Goal: Entertainment & Leisure: Consume media (video, audio)

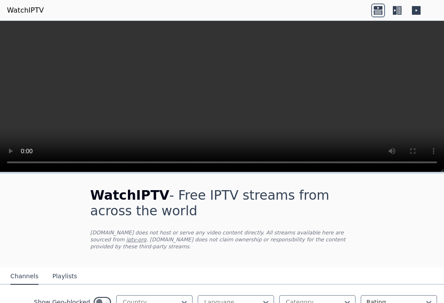
click at [222, 103] on video at bounding box center [222, 96] width 444 height 151
click at [233, 89] on video at bounding box center [222, 96] width 444 height 151
click at [202, 134] on video at bounding box center [222, 96] width 444 height 151
click at [162, 179] on div "WatchIPTV - Free IPTV streams from across the world [DOMAIN_NAME] does not host…" at bounding box center [222, 221] width 292 height 94
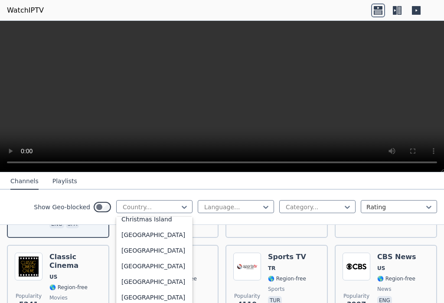
scroll to position [633, 0]
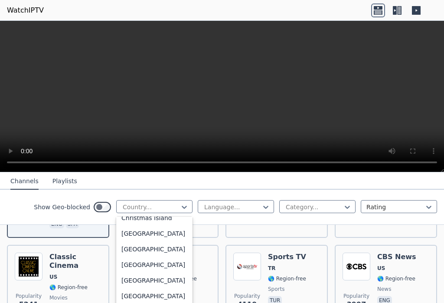
click at [140, 241] on div "[GEOGRAPHIC_DATA]" at bounding box center [154, 234] width 76 height 16
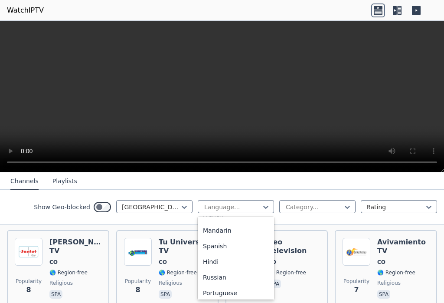
scroll to position [61, 0]
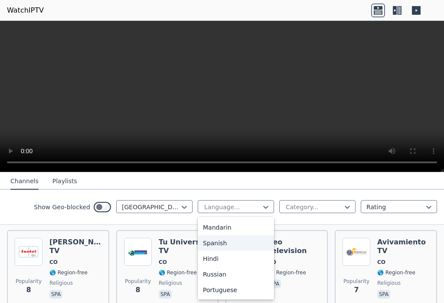
click at [223, 249] on div "Spanish" at bounding box center [236, 243] width 76 height 16
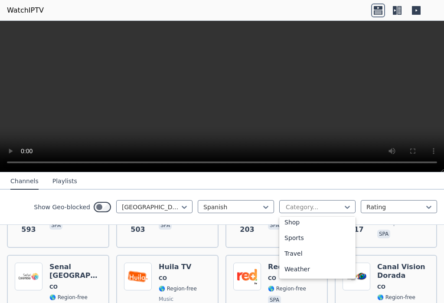
scroll to position [363, 0]
click at [300, 240] on div "Sports" at bounding box center [317, 238] width 76 height 16
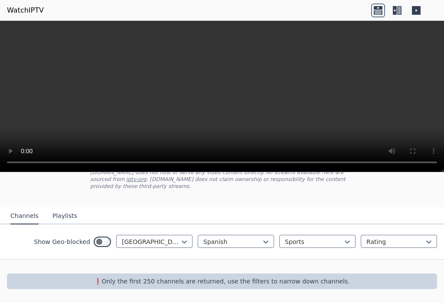
scroll to position [60, 0]
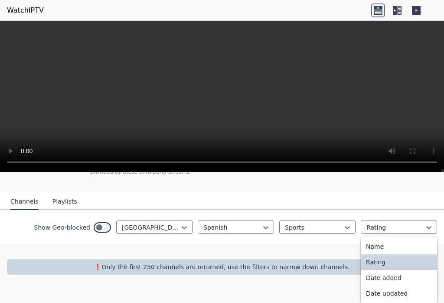
click at [333, 299] on div "WatchIPTV - Free IPTV streams from across the world [DOMAIN_NAME] does not host…" at bounding box center [222, 237] width 444 height 131
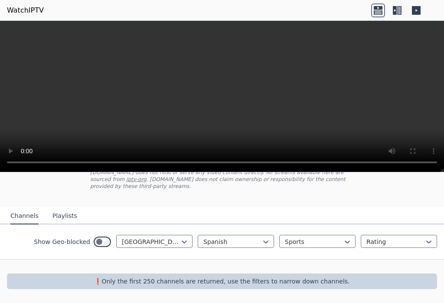
click at [384, 13] on icon at bounding box center [378, 10] width 14 height 14
click at [381, 14] on icon at bounding box center [378, 10] width 14 height 14
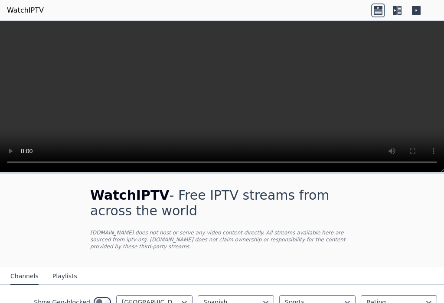
scroll to position [0, 0]
click at [399, 13] on icon at bounding box center [399, 10] width 4 height 9
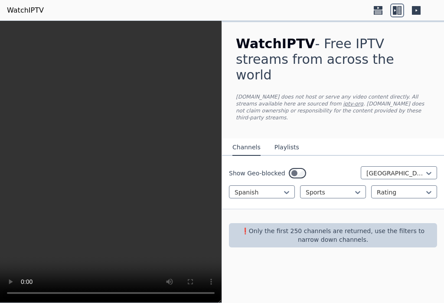
click at [389, 265] on div "WatchIPTV - Free IPTV streams from across the world [DOMAIN_NAME] does not host…" at bounding box center [333, 162] width 222 height 282
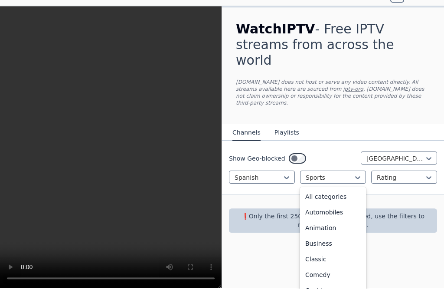
scroll to position [267, 0]
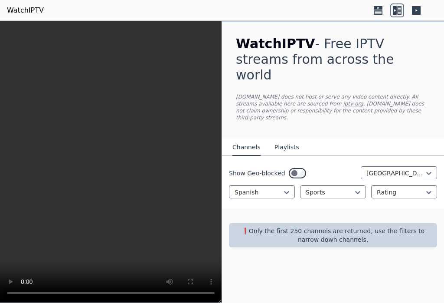
click at [118, 165] on video at bounding box center [111, 162] width 222 height 282
click at [423, 254] on div "WatchIPTV - Free IPTV streams from across the world [DOMAIN_NAME] does not host…" at bounding box center [333, 162] width 222 height 282
click at [444, 219] on div "WatchIPTV - Free IPTV streams from across the world [DOMAIN_NAME] does not host…" at bounding box center [333, 141] width 222 height 239
click at [167, 272] on video at bounding box center [111, 162] width 222 height 282
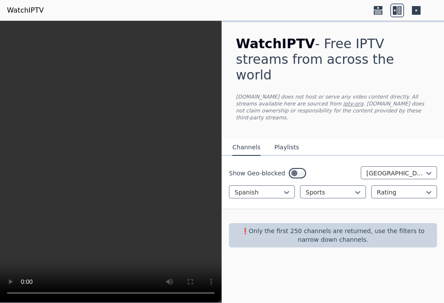
click at [152, 190] on video at bounding box center [111, 162] width 222 height 282
click at [151, 189] on video at bounding box center [111, 162] width 222 height 282
click at [419, 15] on icon at bounding box center [416, 10] width 14 height 14
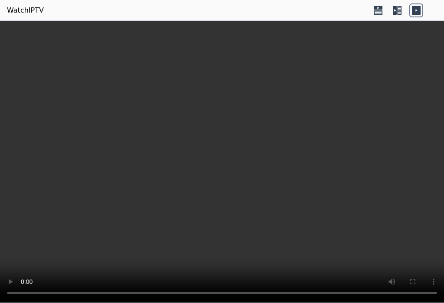
click at [235, 169] on video at bounding box center [222, 162] width 444 height 282
click at [229, 159] on video at bounding box center [222, 162] width 444 height 282
click at [228, 158] on video at bounding box center [222, 162] width 444 height 282
click at [229, 158] on video at bounding box center [222, 162] width 444 height 282
